Goal: Obtain resource: Download file/media

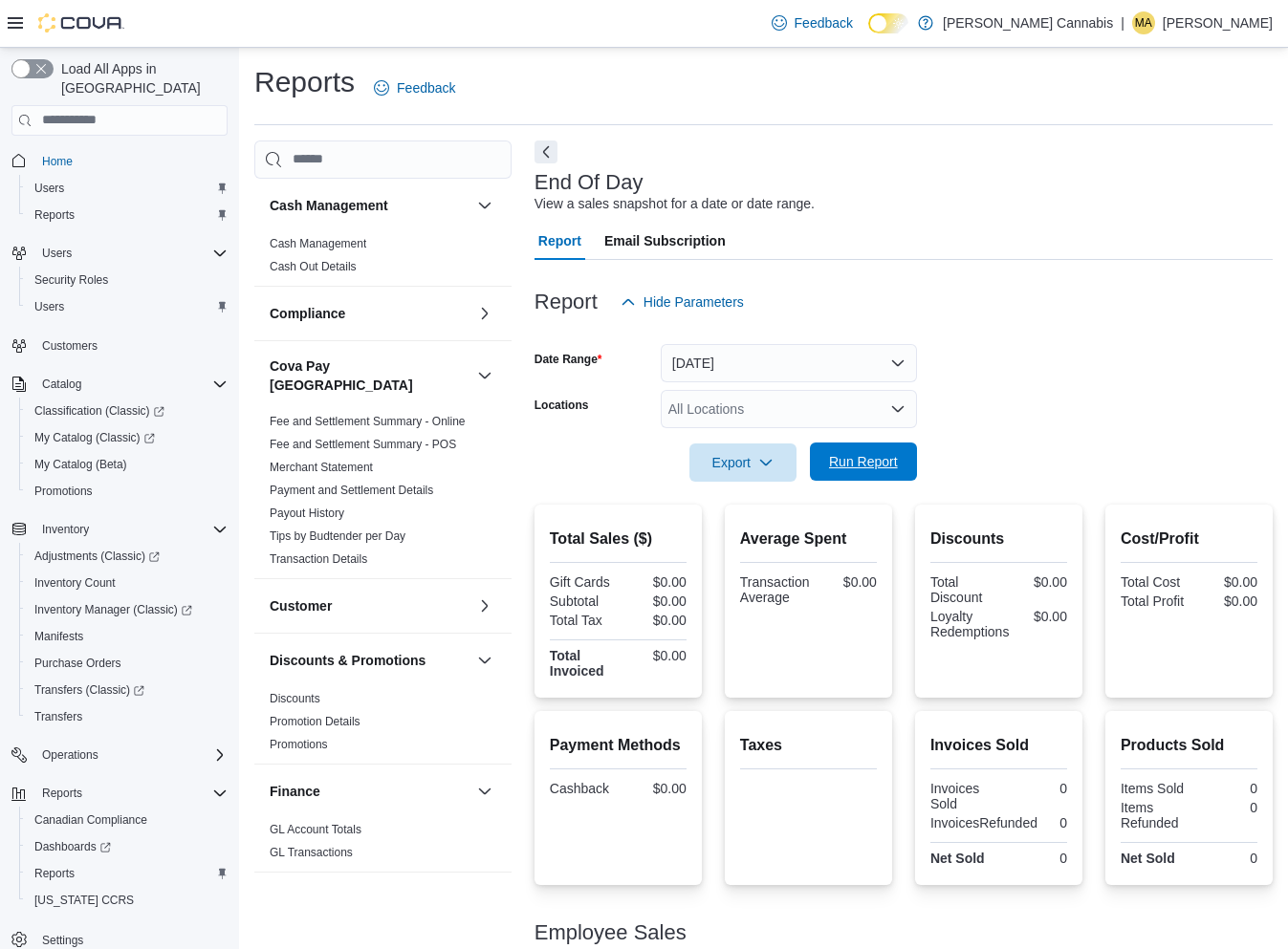
click at [874, 469] on span "Run Report" at bounding box center [863, 462] width 69 height 19
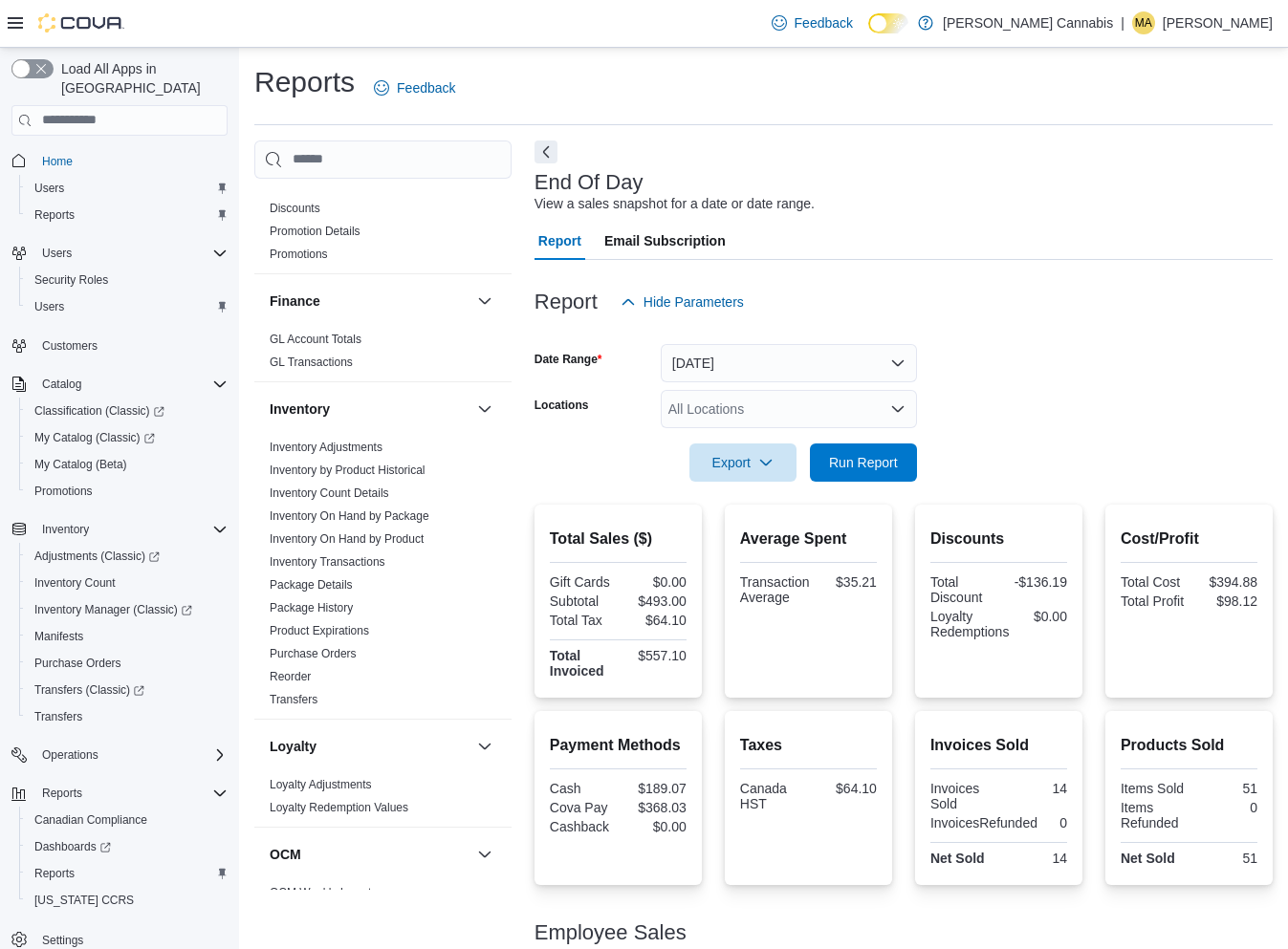
scroll to position [489, 0]
click at [419, 534] on link "Inventory On Hand by Product" at bounding box center [347, 541] width 154 height 13
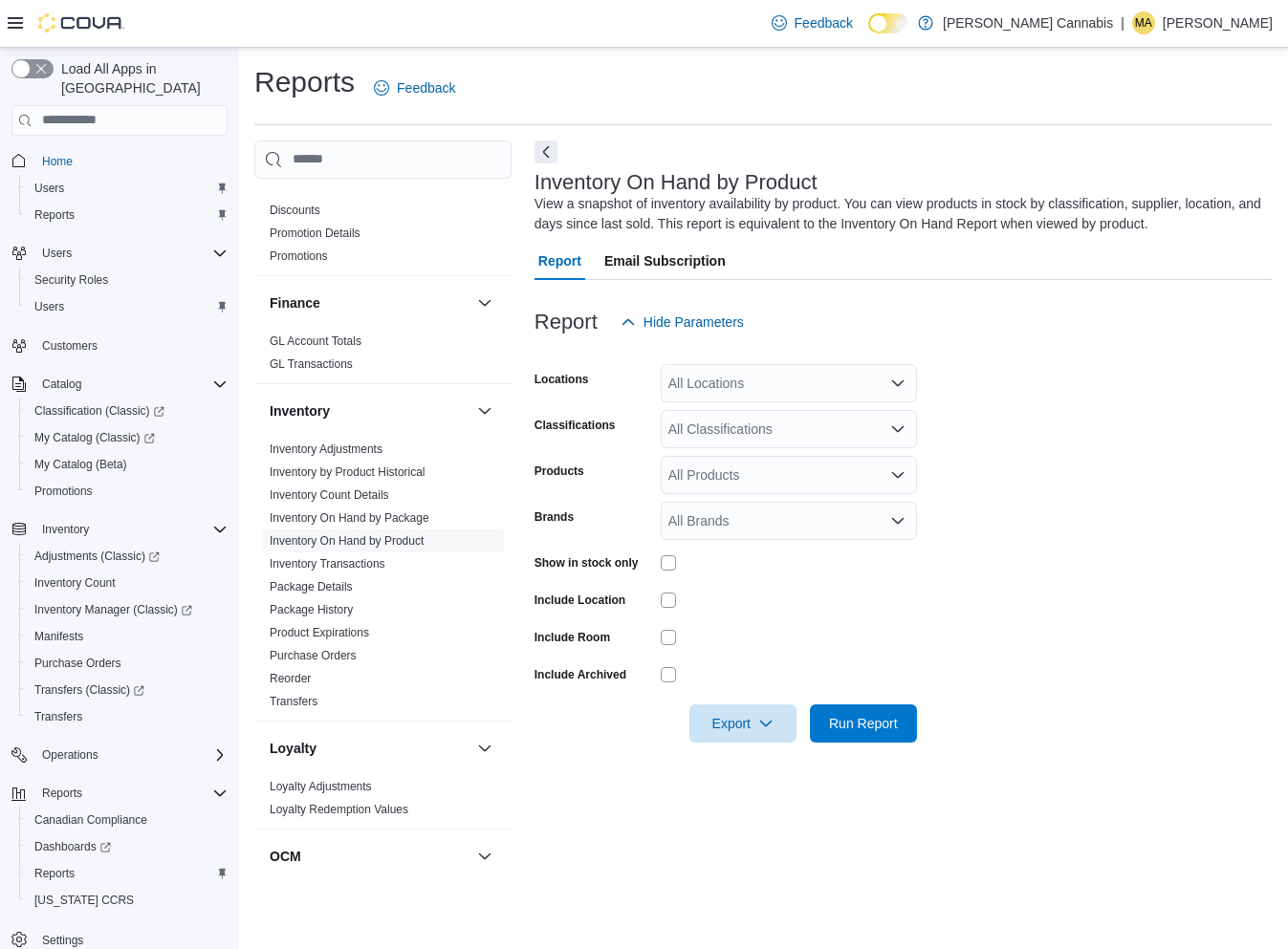
click at [678, 562] on div at bounding box center [789, 563] width 256 height 15
click at [881, 725] on span "Run Report" at bounding box center [863, 722] width 69 height 19
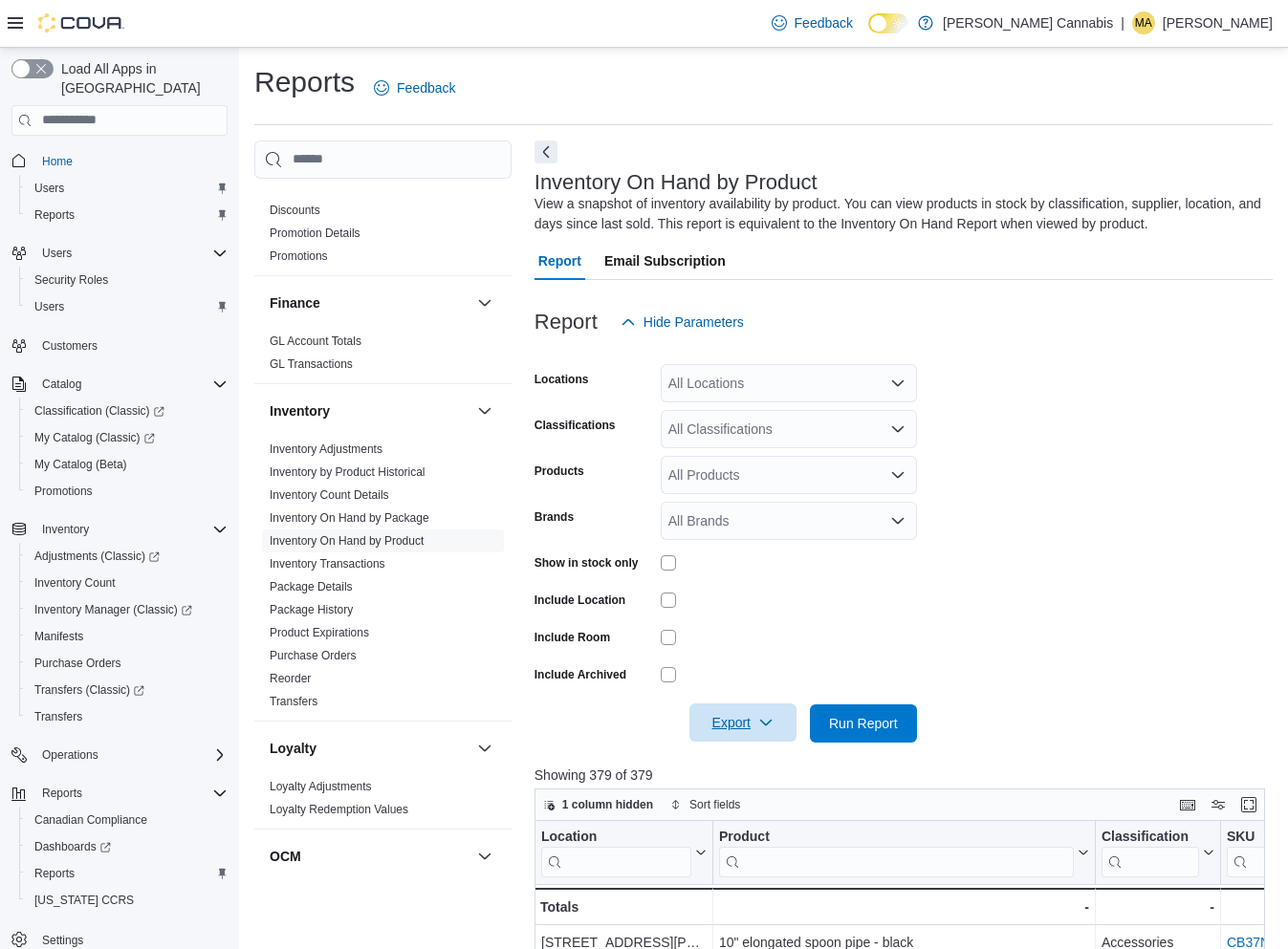
click at [754, 718] on span "Export" at bounding box center [742, 722] width 85 height 38
click at [779, 753] on span "Export to Excel" at bounding box center [743, 761] width 86 height 15
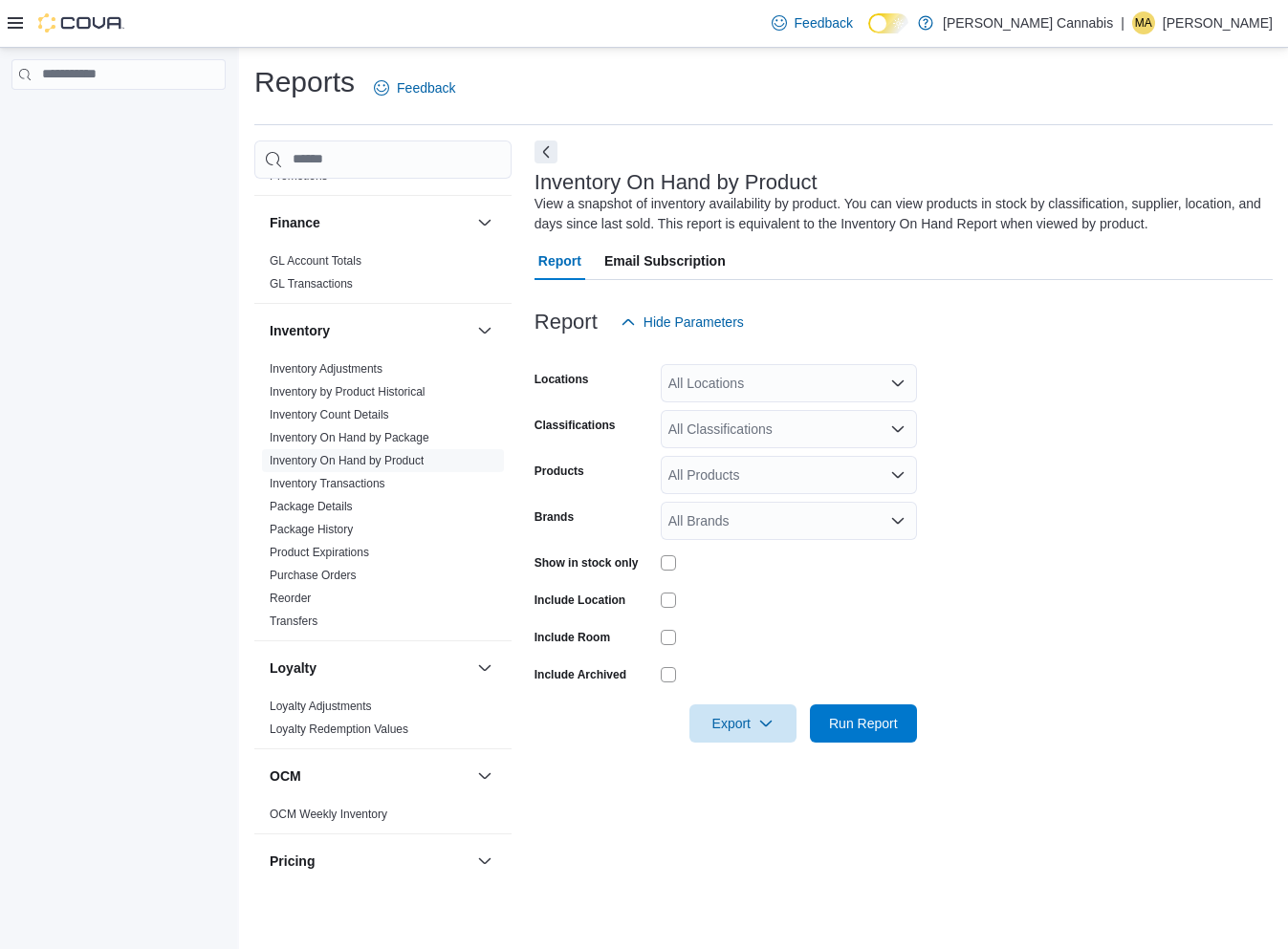
scroll to position [715, 0]
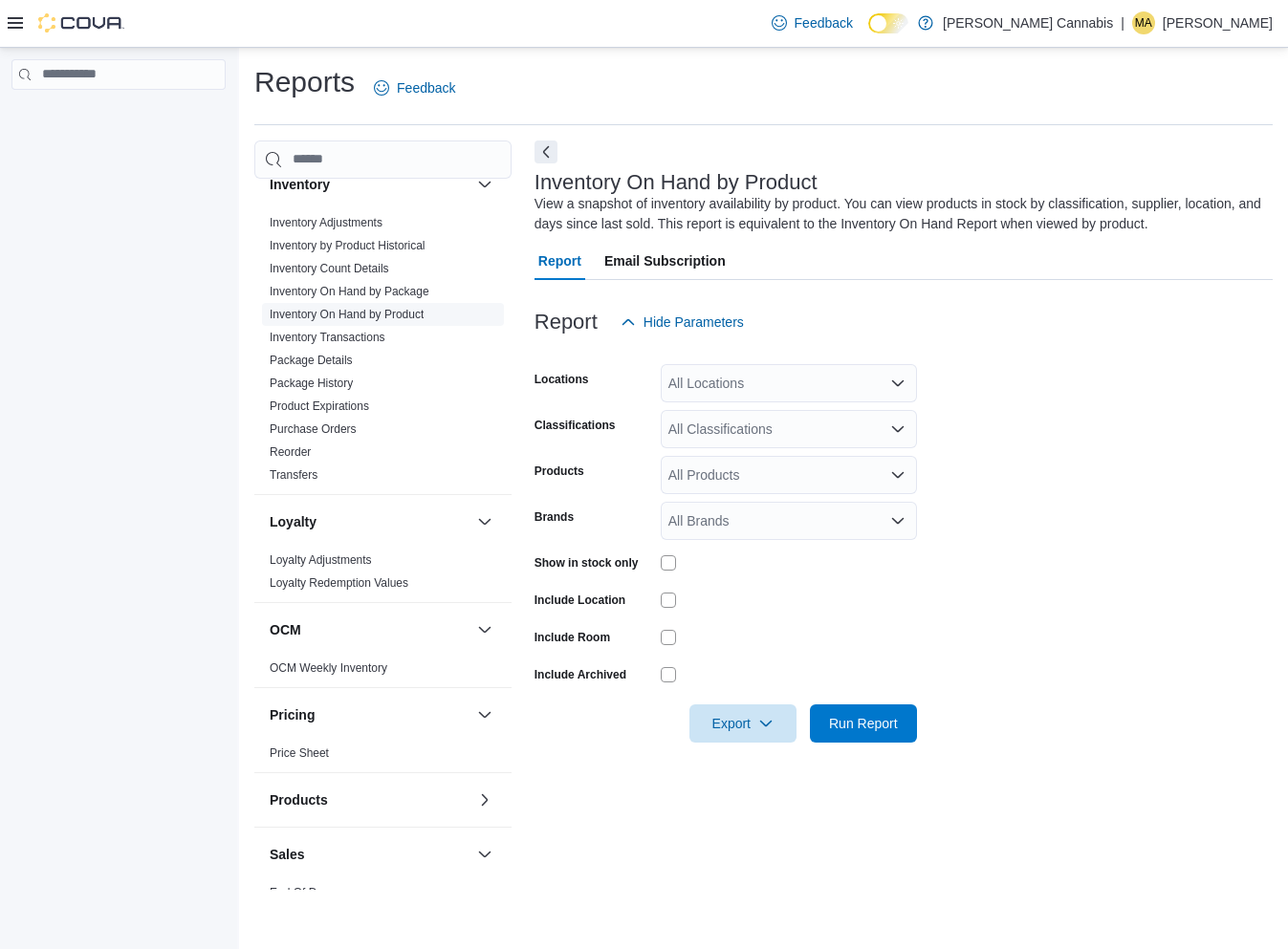
click at [366, 307] on link "Inventory On Hand by Product" at bounding box center [347, 314] width 154 height 13
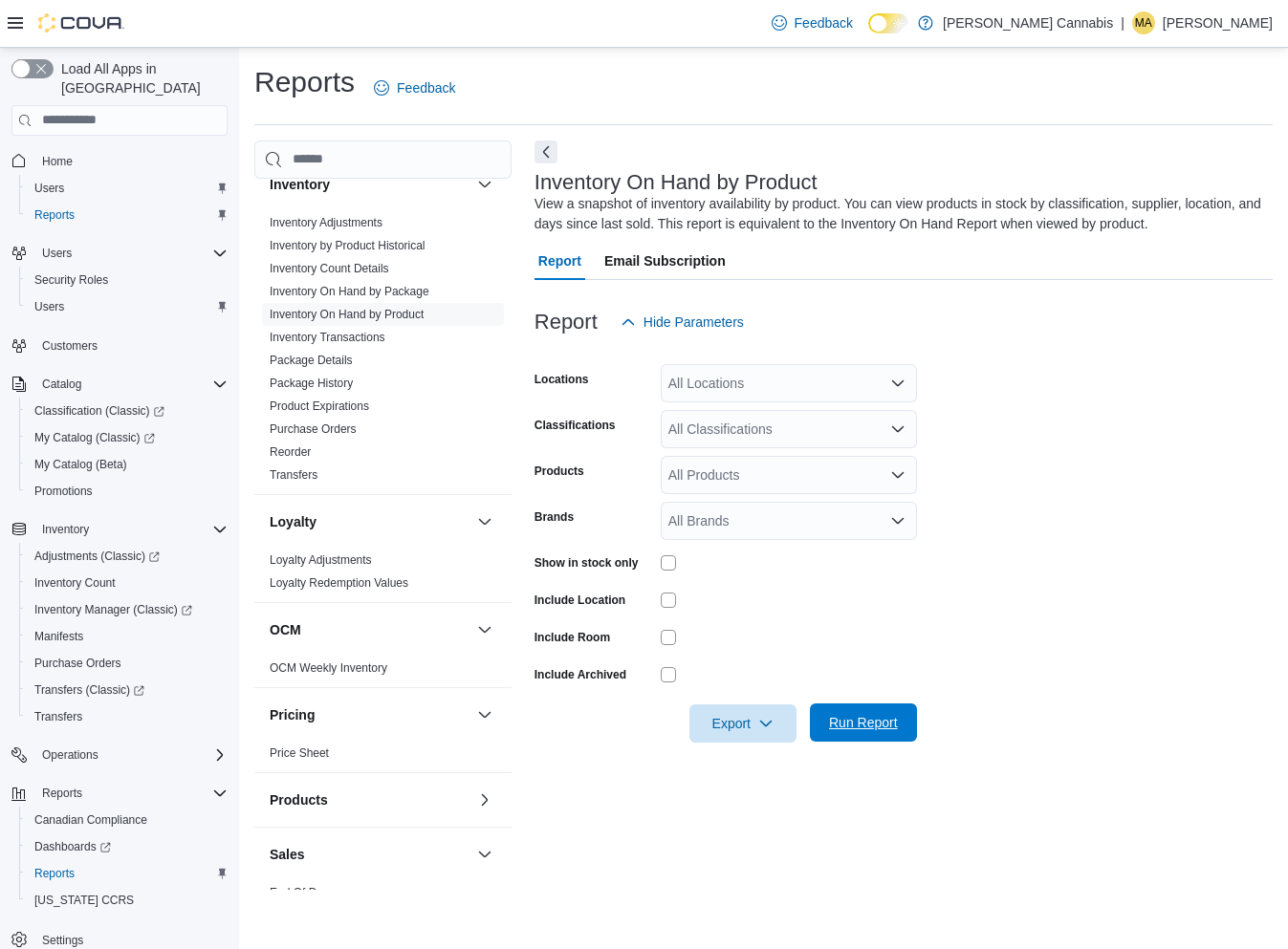
click at [886, 716] on span "Run Report" at bounding box center [863, 722] width 69 height 19
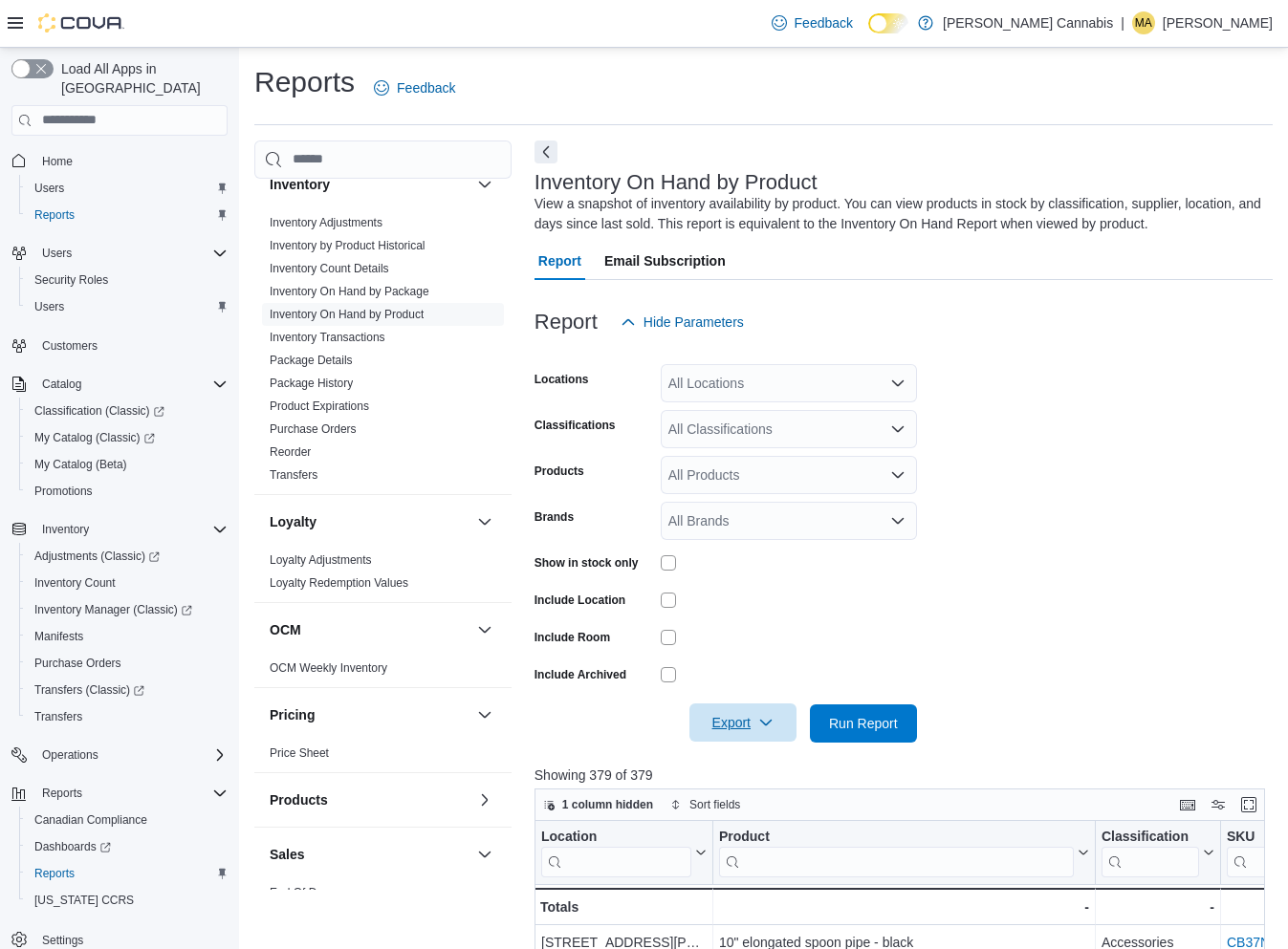
click at [748, 719] on span "Export" at bounding box center [742, 722] width 85 height 38
click at [760, 759] on span "Export to Excel" at bounding box center [743, 761] width 86 height 15
